Goal: Find specific page/section: Find specific page/section

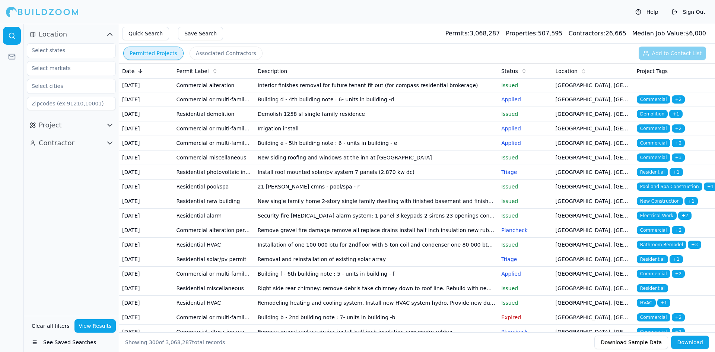
click at [45, 12] on div at bounding box center [42, 11] width 73 height 15
click at [14, 10] on div at bounding box center [42, 11] width 73 height 15
click at [32, 11] on div at bounding box center [42, 11] width 73 height 15
click at [43, 9] on div at bounding box center [42, 11] width 73 height 15
click at [49, 12] on div at bounding box center [42, 11] width 73 height 15
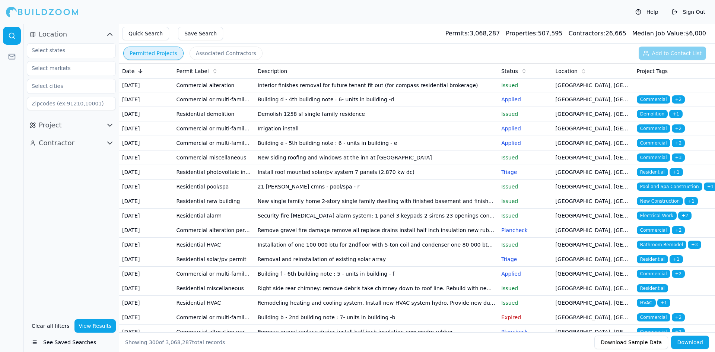
click at [30, 12] on div at bounding box center [42, 11] width 73 height 15
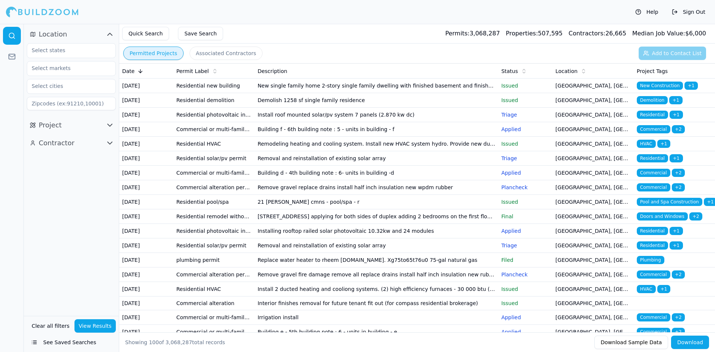
click at [53, 12] on div at bounding box center [42, 11] width 73 height 15
